Goal: Information Seeking & Learning: Find specific fact

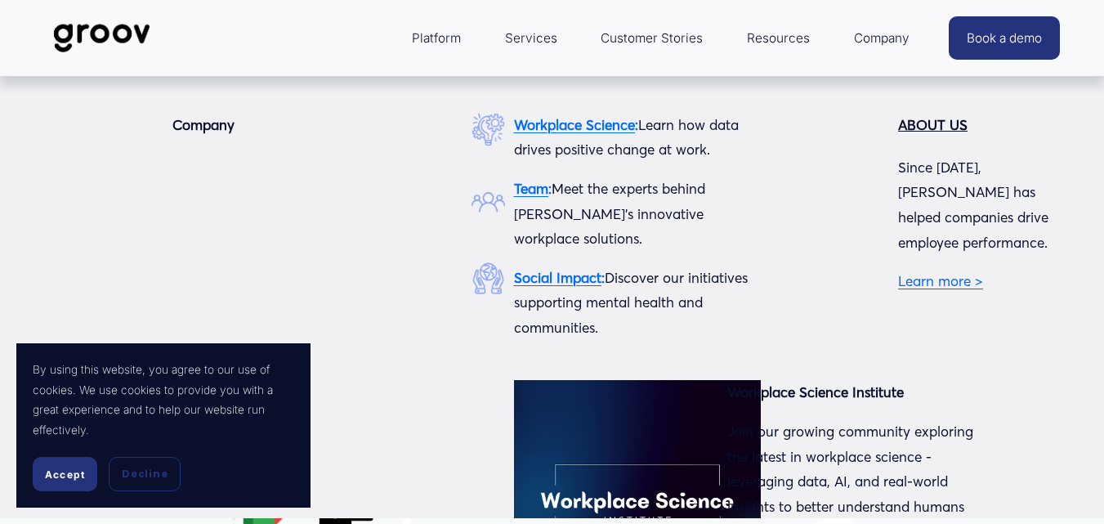
click at [880, 36] on span "Company" at bounding box center [882, 38] width 56 height 23
click at [535, 190] on strong "Team" at bounding box center [531, 188] width 34 height 17
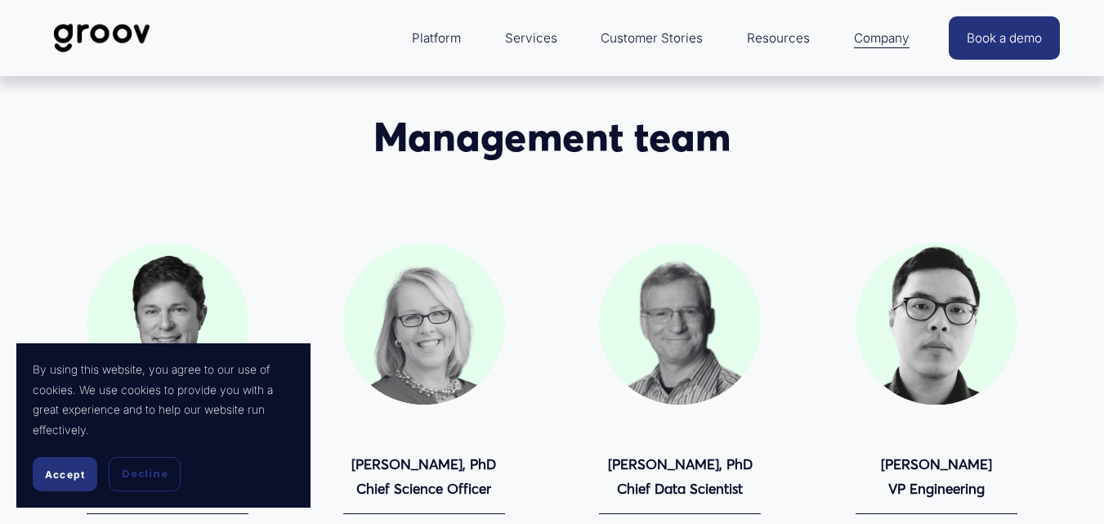
scroll to position [245, 0]
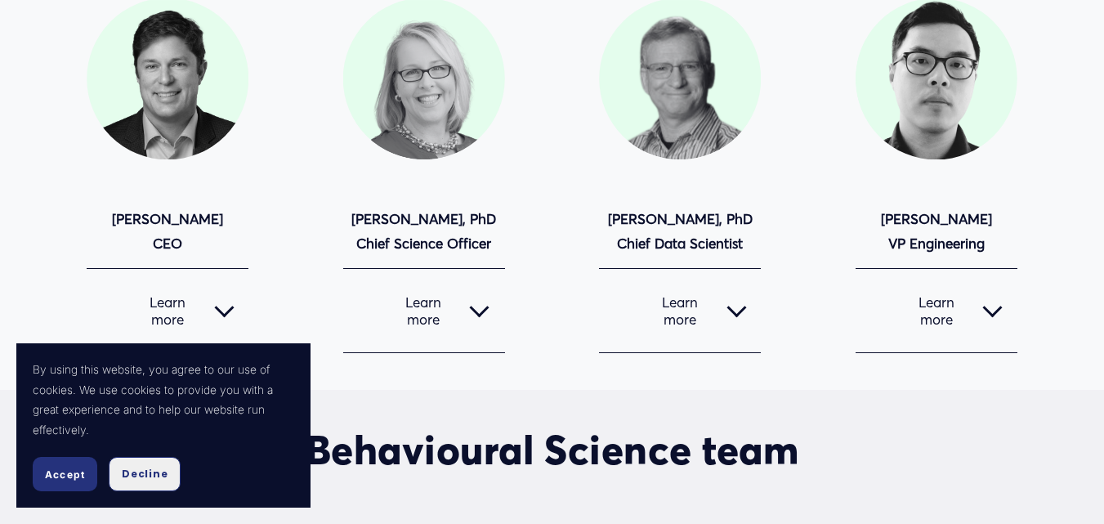
click at [135, 472] on span "Decline" at bounding box center [145, 474] width 46 height 15
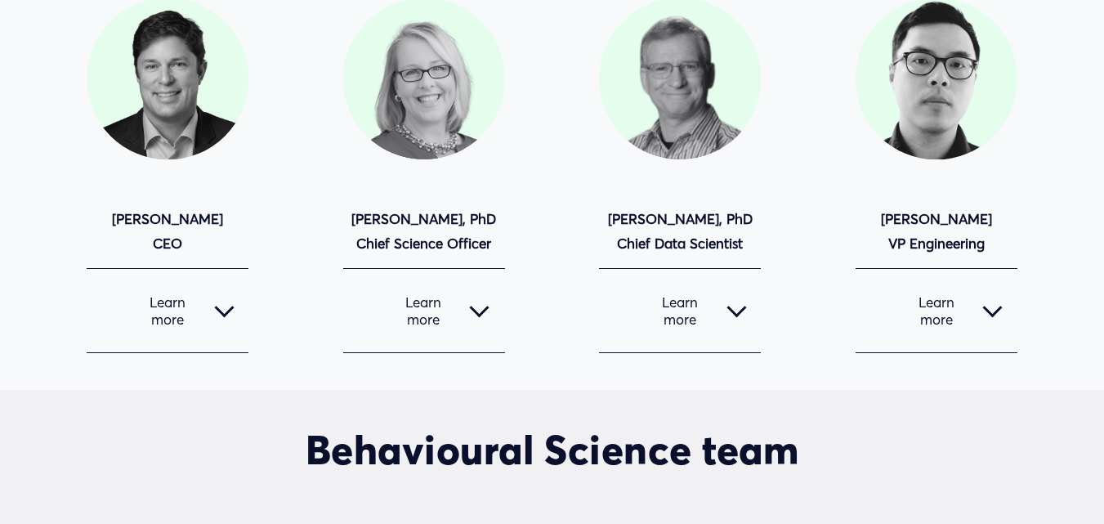
click at [81, 217] on div "Management team Matt Krogstad CEO" at bounding box center [552, 111] width 1104 height 486
click at [82, 216] on div "Management team Matt Krogstad CEO" at bounding box center [552, 111] width 1104 height 486
copy strong "Matt Krogstad"
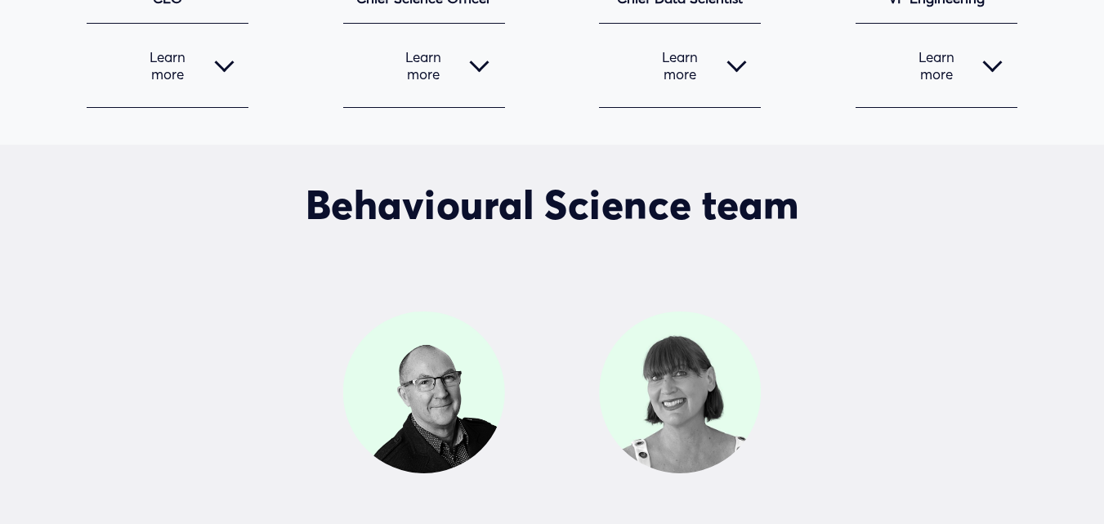
scroll to position [327, 0]
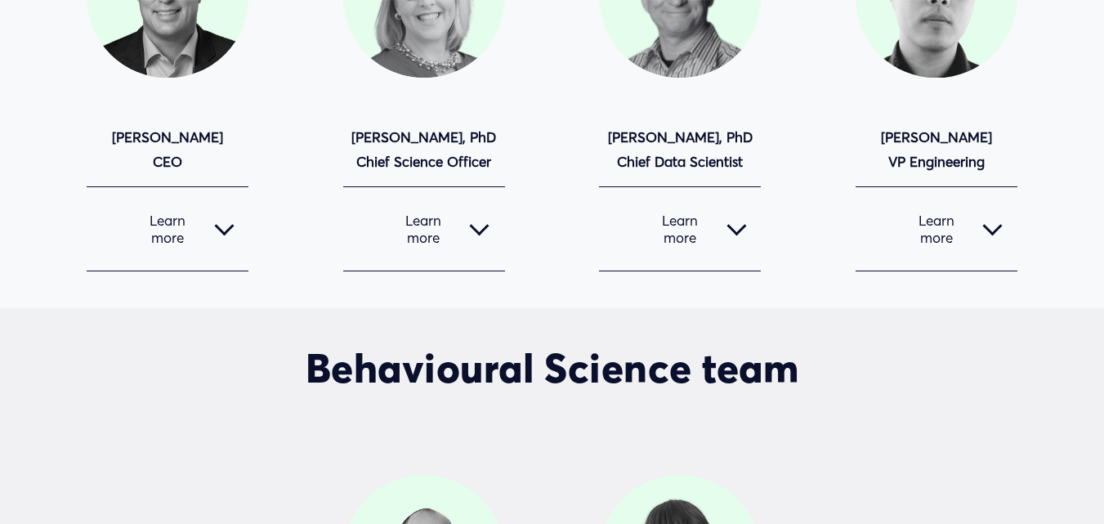
click at [356, 130] on p "Laura Hamill, PhD Chief Science Officer" at bounding box center [424, 150] width 162 height 50
click at [356, 128] on p "Laura Hamill, PhD Chief Science Officer" at bounding box center [424, 150] width 162 height 50
copy strong "Laura"
click at [621, 141] on strong "Leonard Roseman, PhD Chief Data Scientist" at bounding box center [680, 149] width 145 height 43
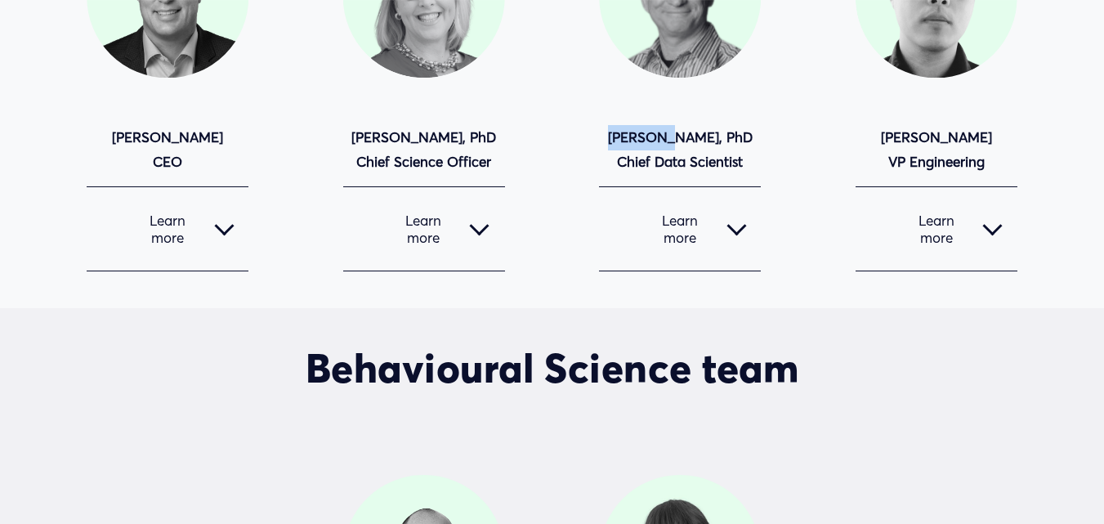
copy strong "Leonard"
click at [915, 142] on strong "Darren Zhu VP Engineering" at bounding box center [936, 149] width 111 height 43
copy strong "Darren"
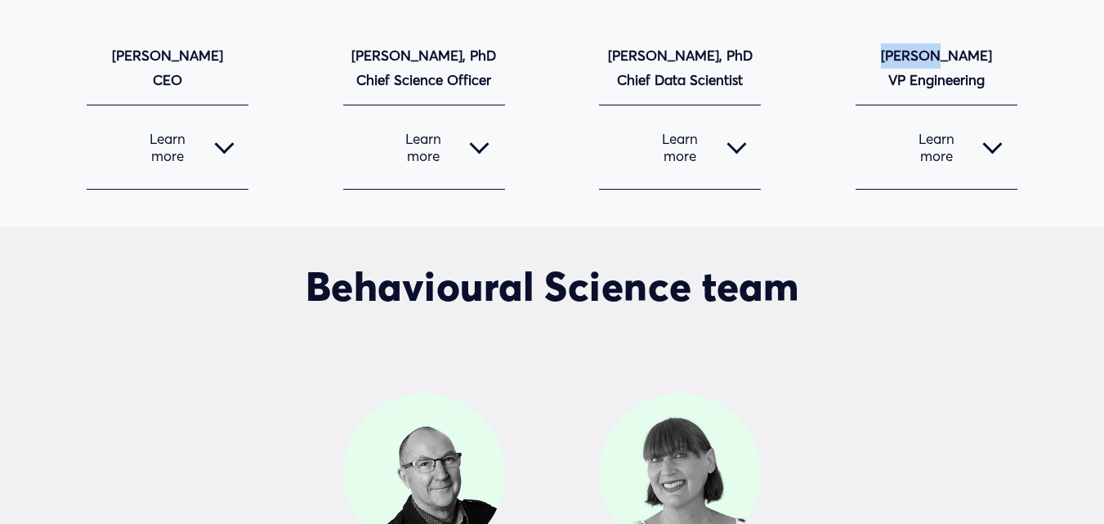
scroll to position [654, 0]
